Goal: Find specific page/section

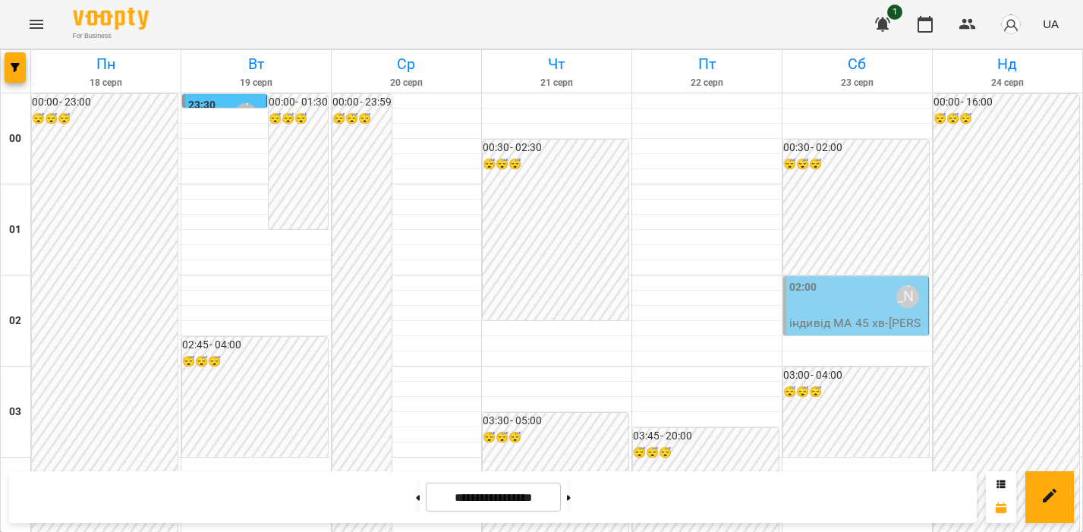
click at [45, 21] on button "Menu" at bounding box center [36, 24] width 36 height 36
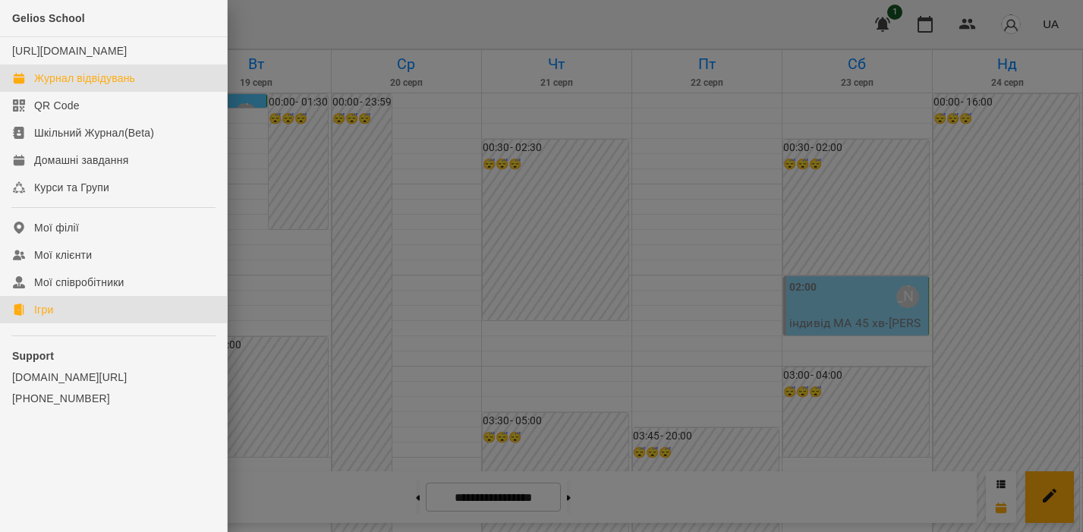
click at [34, 317] on div "Ігри" at bounding box center [43, 309] width 19 height 15
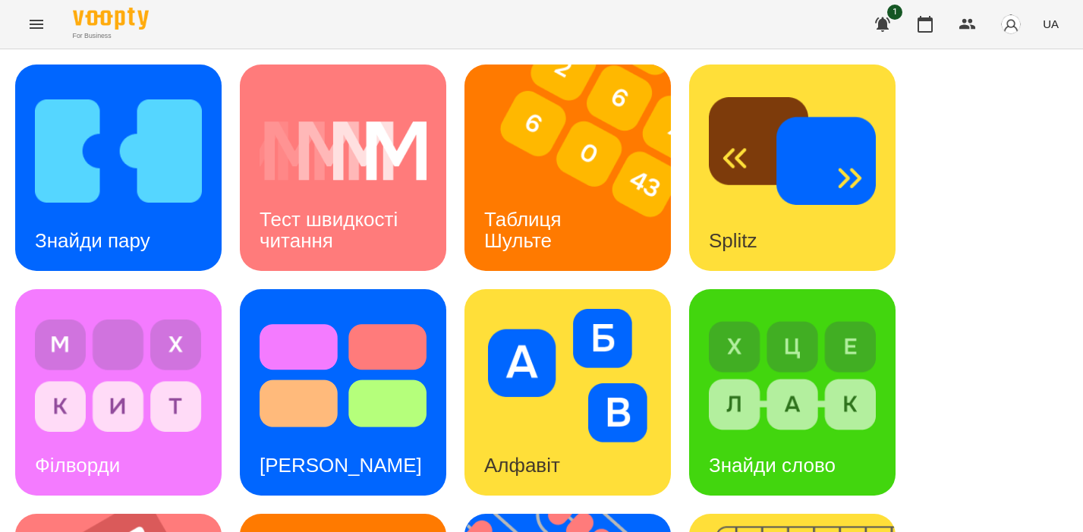
scroll to position [501, 0]
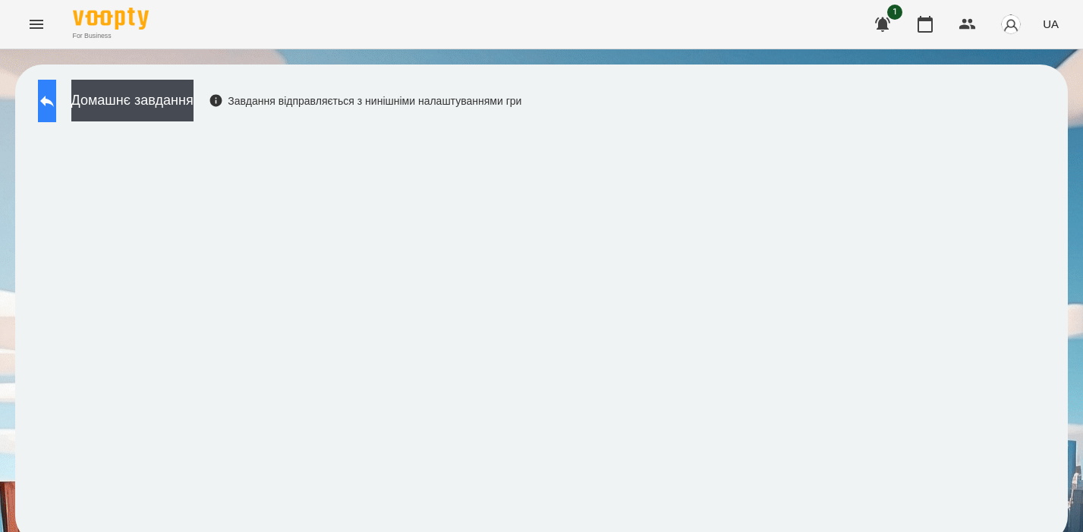
click at [54, 101] on icon at bounding box center [47, 101] width 14 height 11
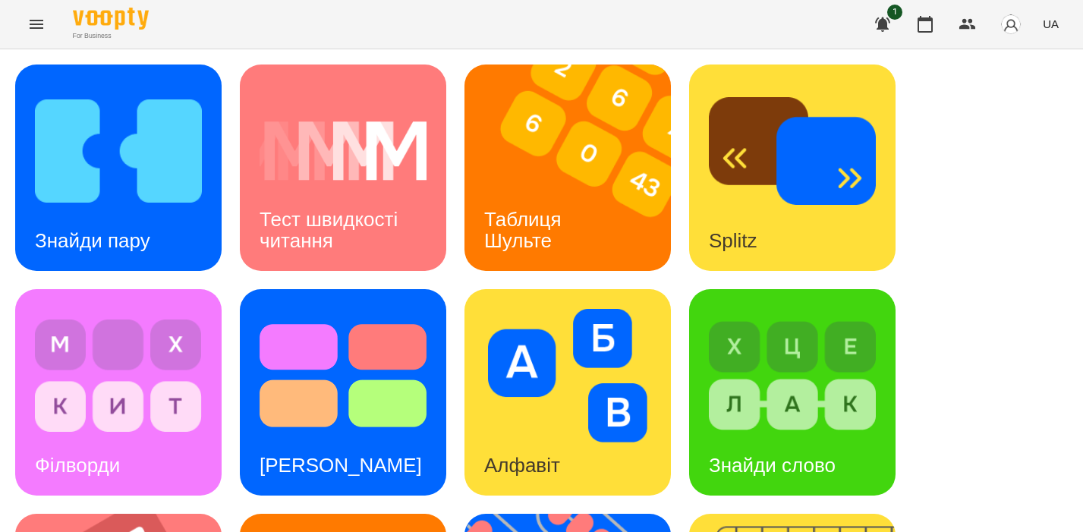
scroll to position [579, 0]
